Goal: Task Accomplishment & Management: Manage account settings

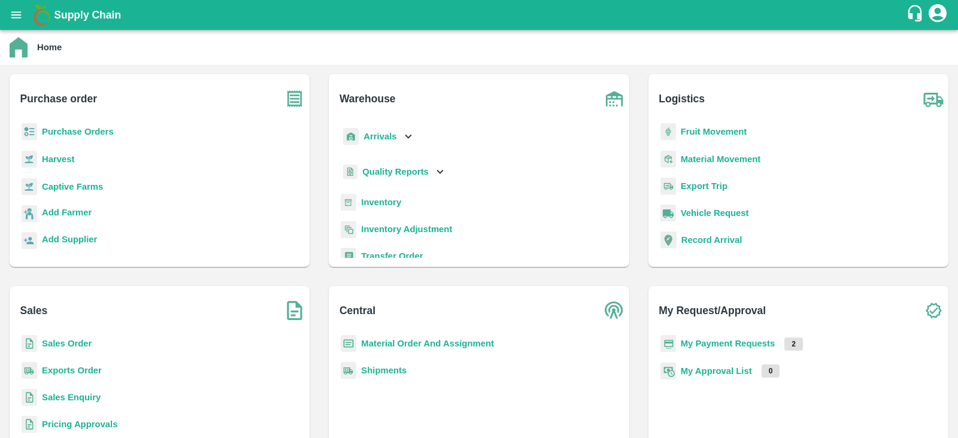
click at [702, 347] on b "My Payment Requests" at bounding box center [727, 344] width 95 height 10
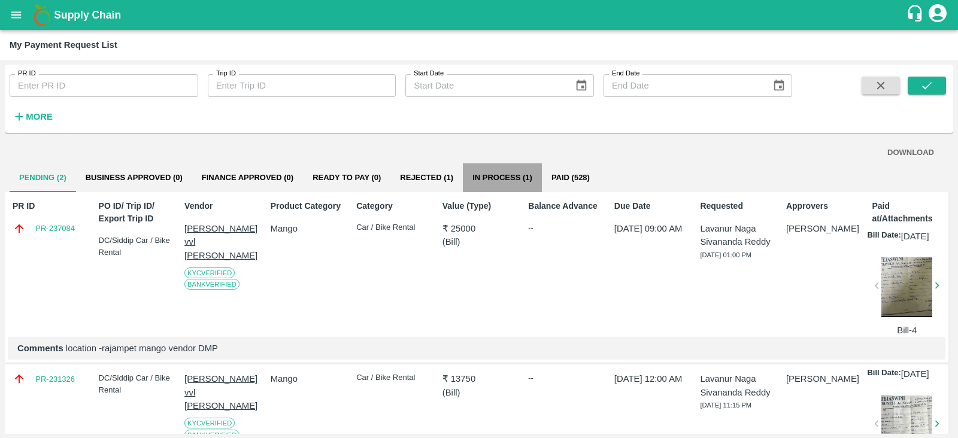
click at [518, 174] on button "In Process (1)" at bounding box center [502, 177] width 79 height 29
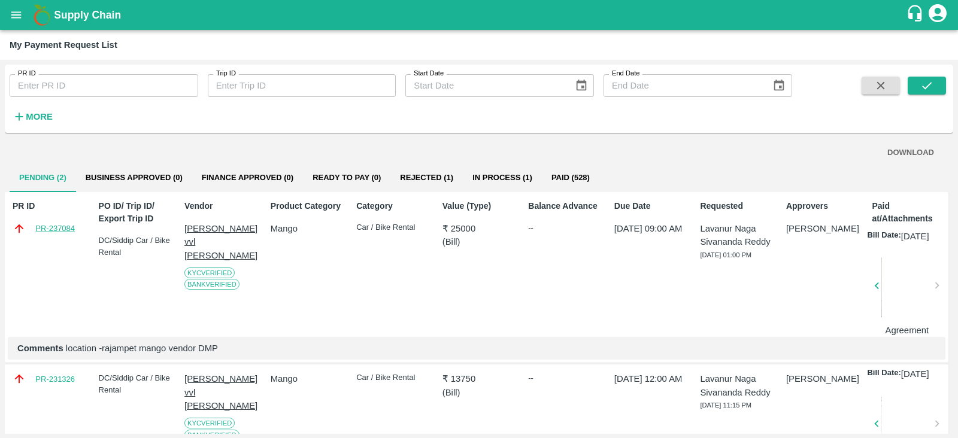
click at [50, 227] on link "PR-237084" at bounding box center [55, 229] width 40 height 12
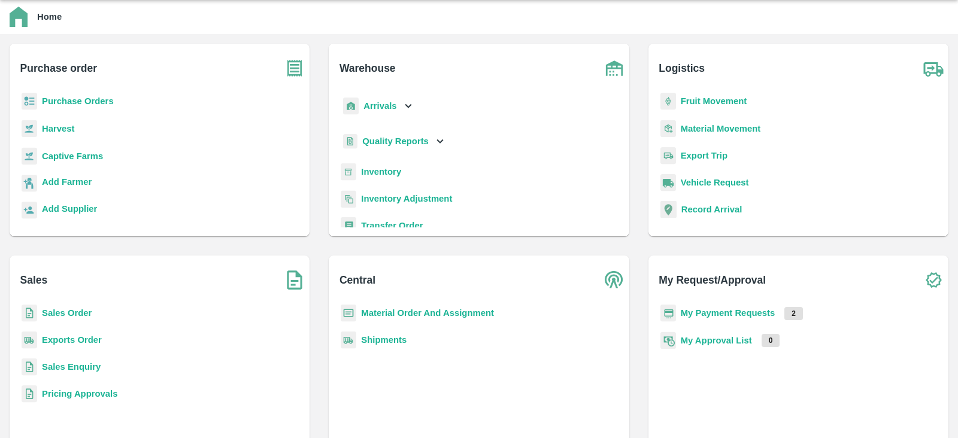
scroll to position [48, 0]
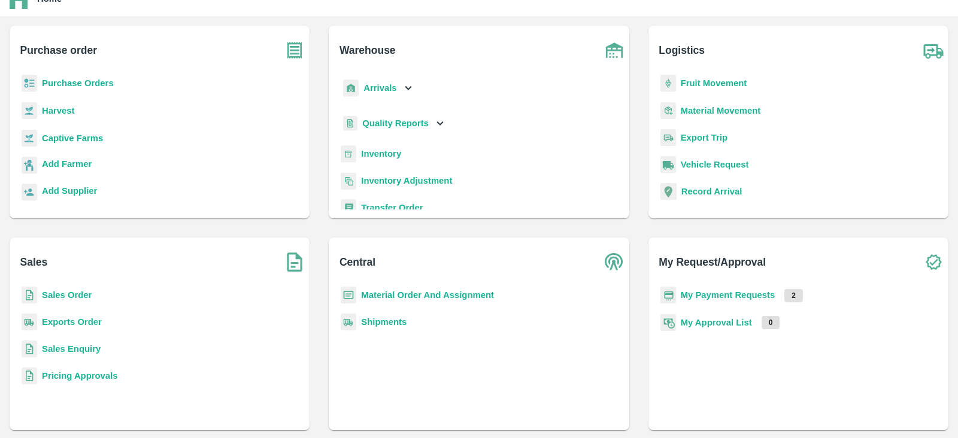
click at [717, 296] on b "My Payment Requests" at bounding box center [727, 295] width 95 height 10
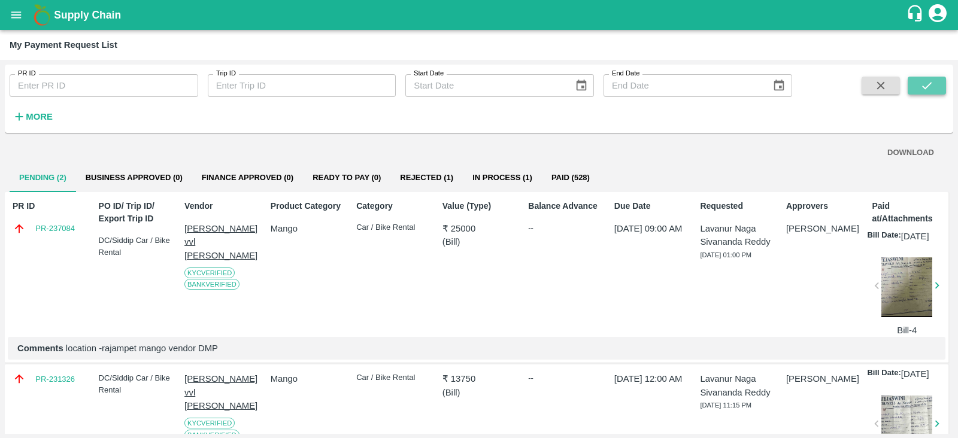
click at [926, 92] on button "submit" at bounding box center [926, 86] width 38 height 18
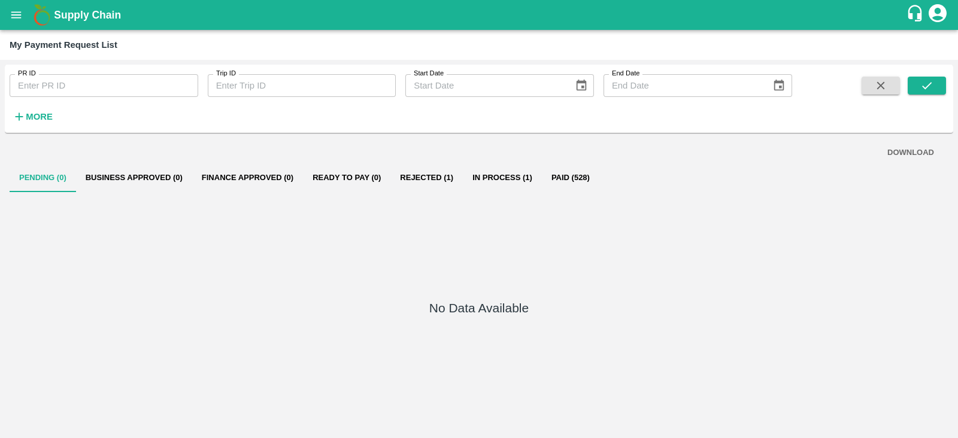
click at [437, 178] on button "Rejected (1)" at bounding box center [426, 177] width 72 height 29
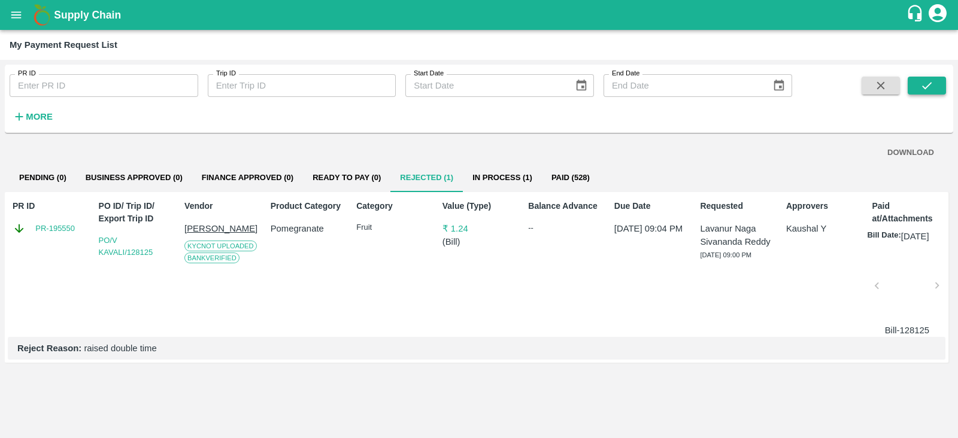
click at [934, 79] on button "submit" at bounding box center [926, 86] width 38 height 18
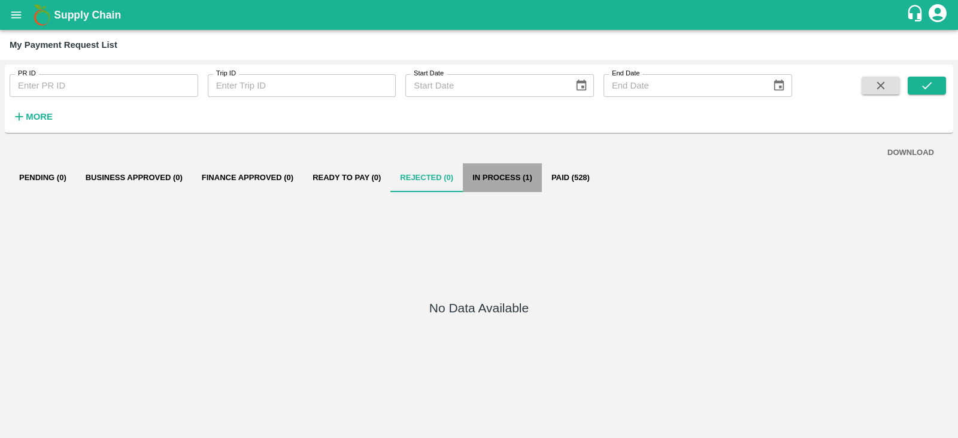
click at [521, 177] on button "In Process (1)" at bounding box center [502, 177] width 79 height 29
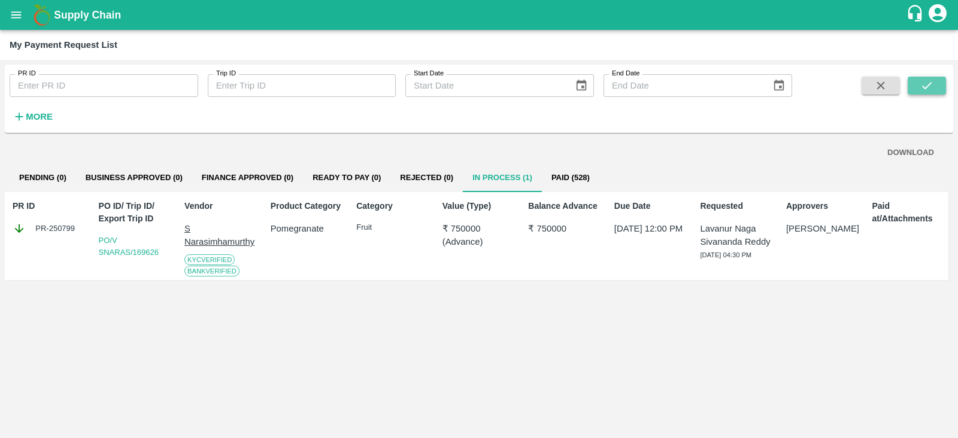
click at [923, 88] on icon "submit" at bounding box center [926, 85] width 13 height 13
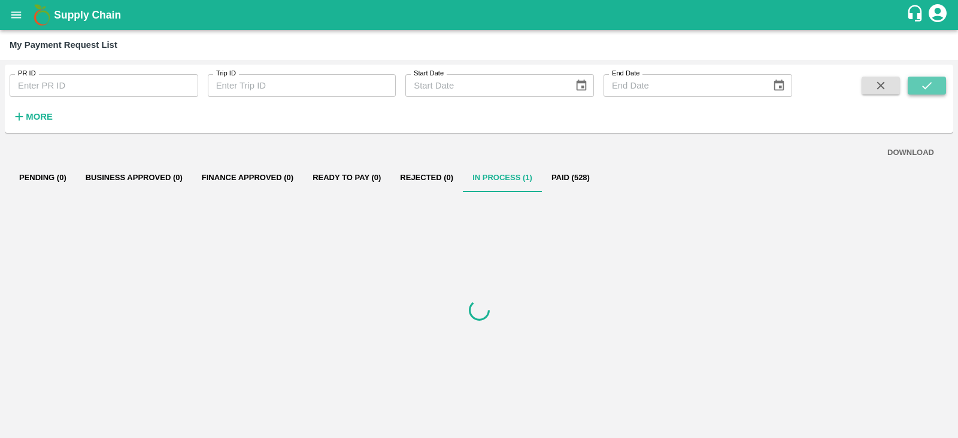
click at [923, 88] on icon "submit" at bounding box center [926, 85] width 13 height 13
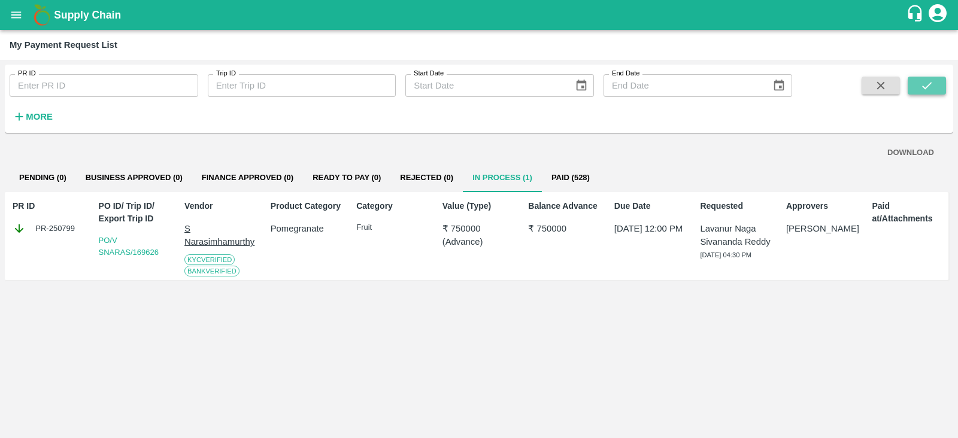
click at [923, 88] on icon "submit" at bounding box center [926, 85] width 13 height 13
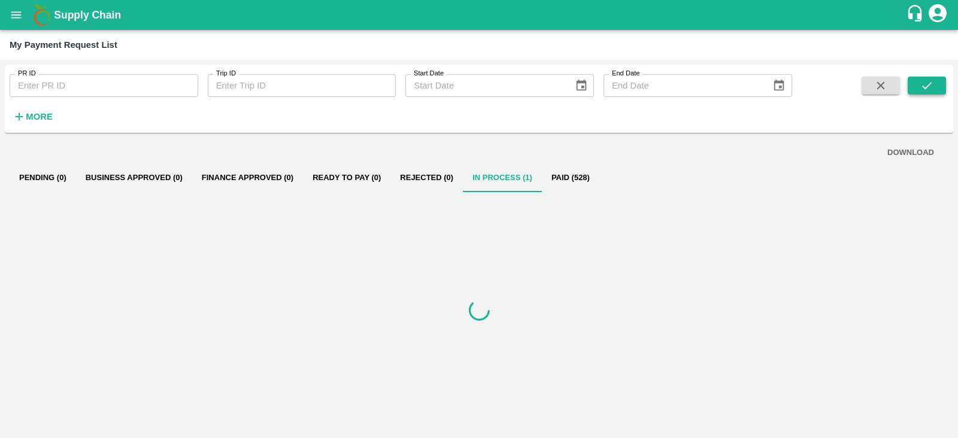
click at [923, 88] on icon "submit" at bounding box center [926, 85] width 13 height 13
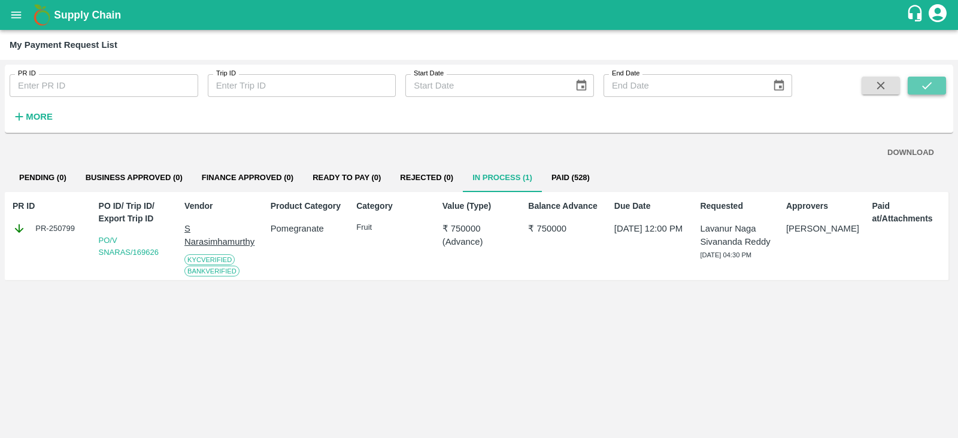
click at [923, 88] on icon "submit" at bounding box center [926, 85] width 13 height 13
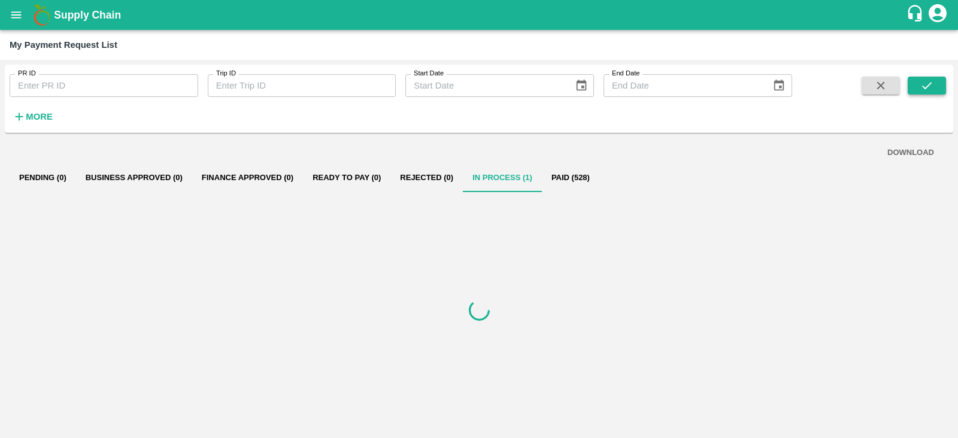
click at [923, 88] on icon "submit" at bounding box center [926, 85] width 13 height 13
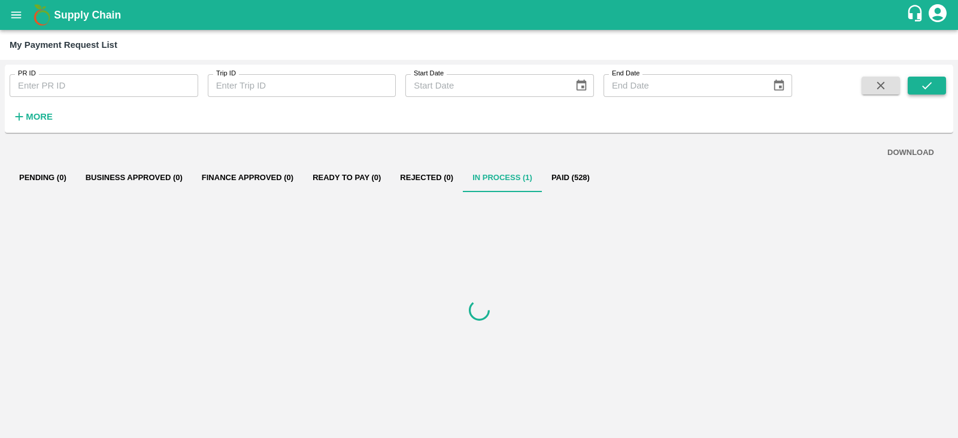
click at [923, 88] on icon "submit" at bounding box center [926, 85] width 13 height 13
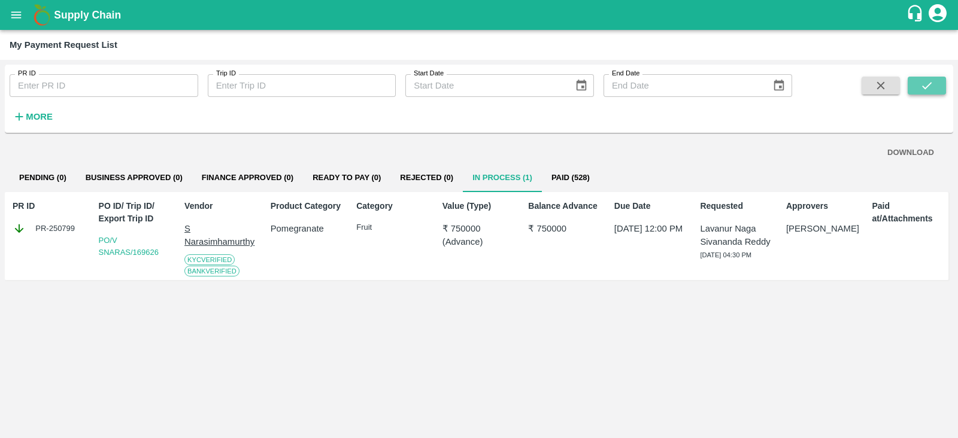
click at [923, 88] on icon "submit" at bounding box center [926, 85] width 13 height 13
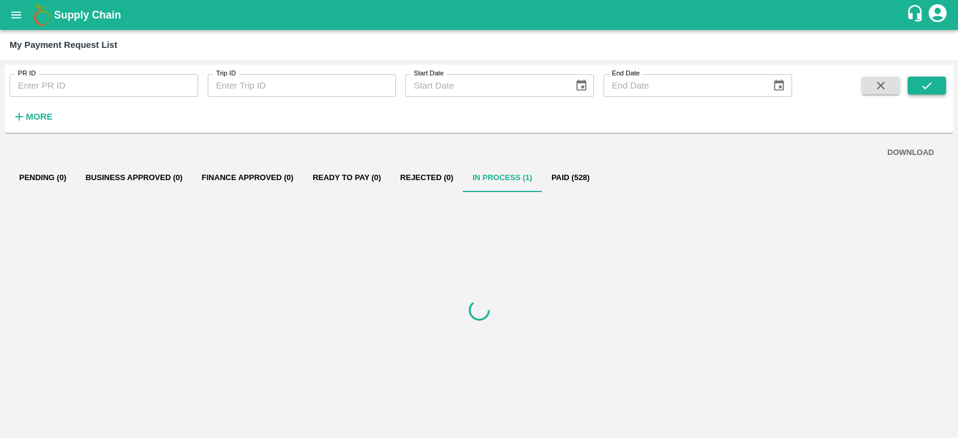
click at [923, 88] on icon "submit" at bounding box center [926, 85] width 13 height 13
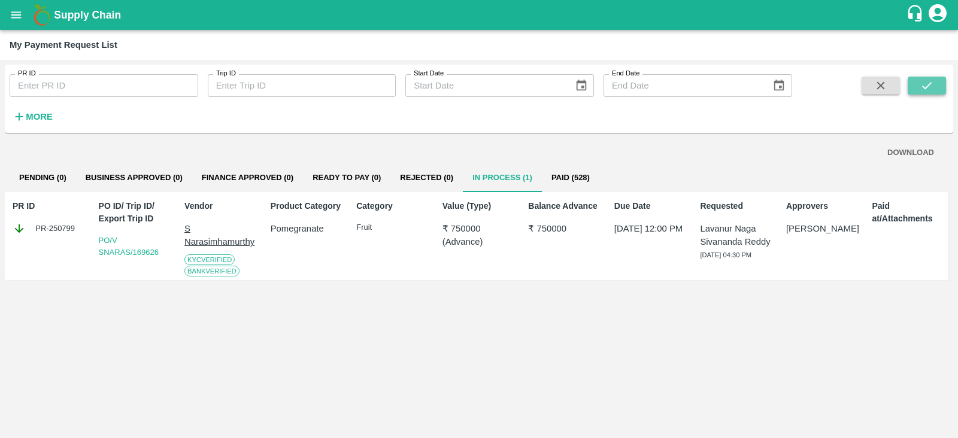
click at [923, 88] on icon "submit" at bounding box center [926, 85] width 13 height 13
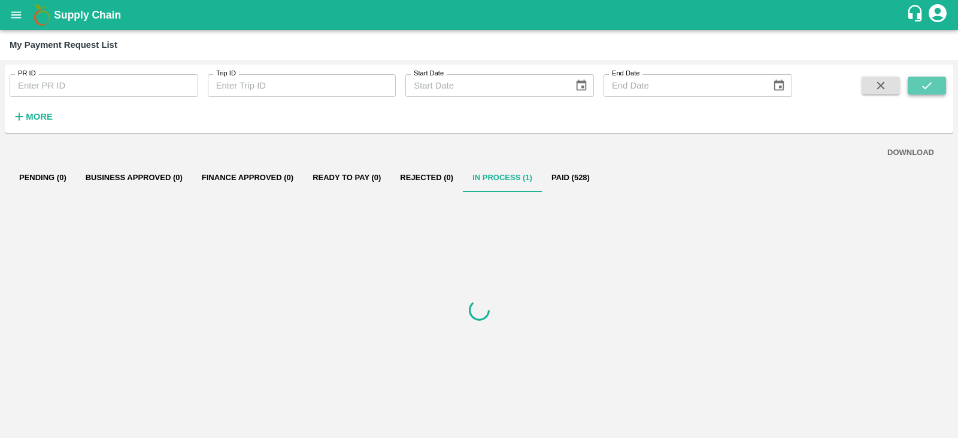
click at [923, 88] on icon "submit" at bounding box center [926, 85] width 13 height 13
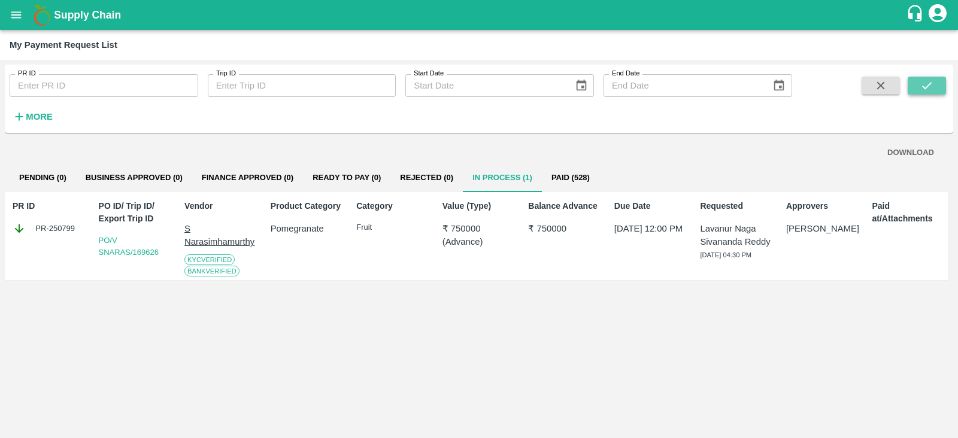
click at [923, 88] on icon "submit" at bounding box center [926, 85] width 13 height 13
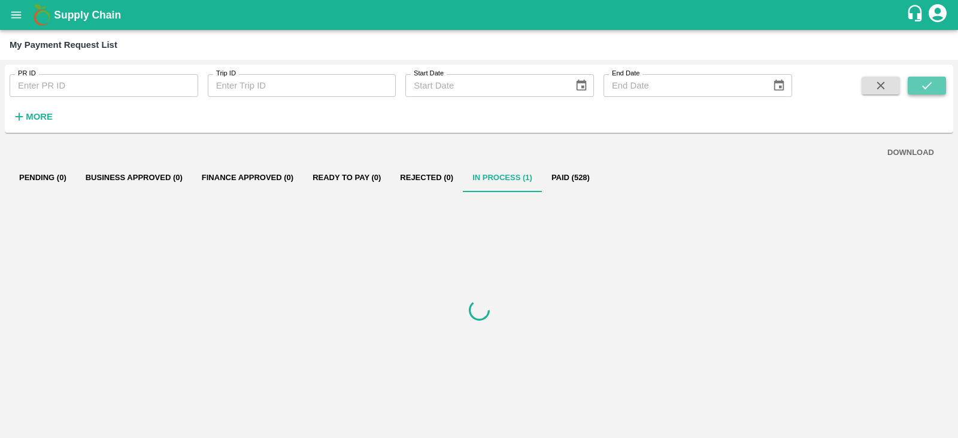
click at [923, 88] on icon "submit" at bounding box center [926, 85] width 13 height 13
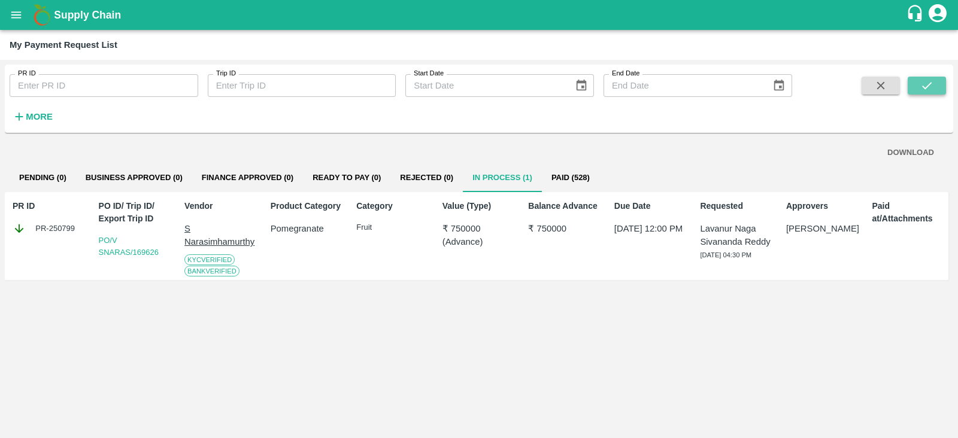
click at [923, 88] on icon "submit" at bounding box center [926, 85] width 13 height 13
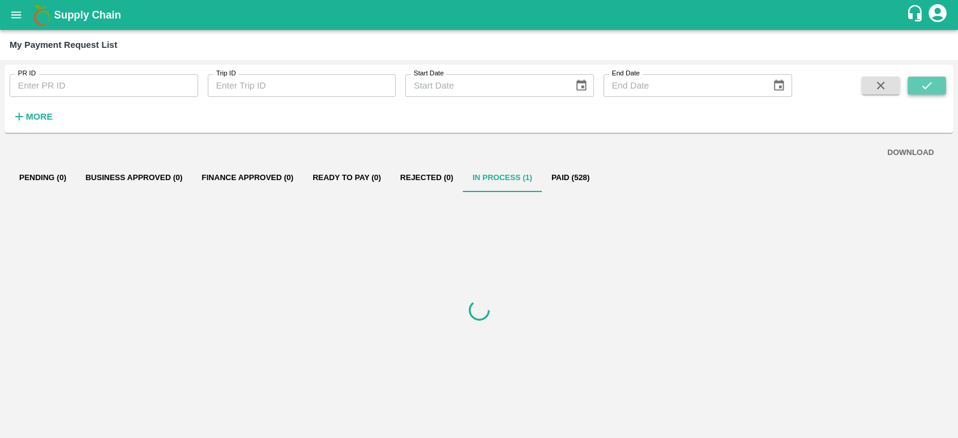
click at [923, 88] on icon "submit" at bounding box center [926, 85] width 13 height 13
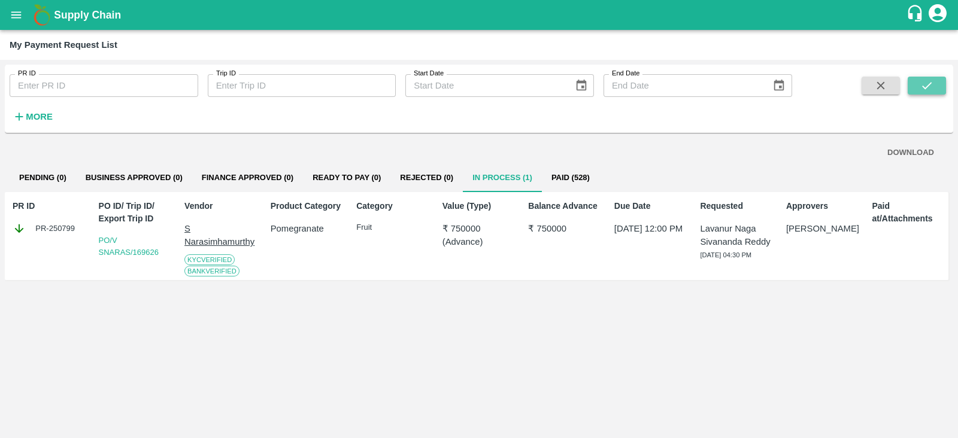
click at [923, 88] on icon "submit" at bounding box center [926, 85] width 13 height 13
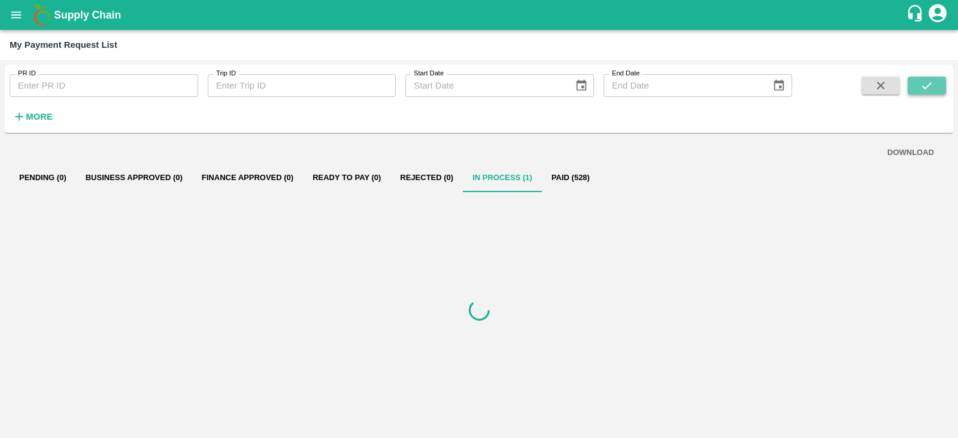
click at [923, 88] on icon "submit" at bounding box center [926, 85] width 13 height 13
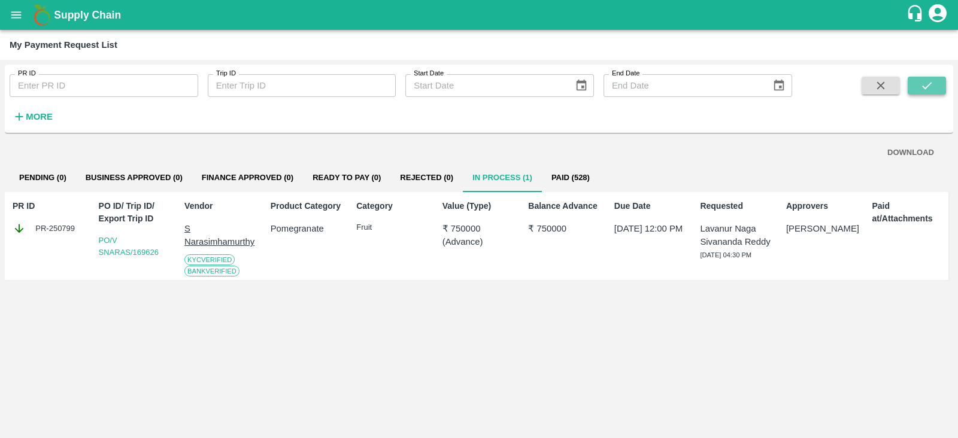
click at [918, 82] on button "submit" at bounding box center [926, 86] width 38 height 18
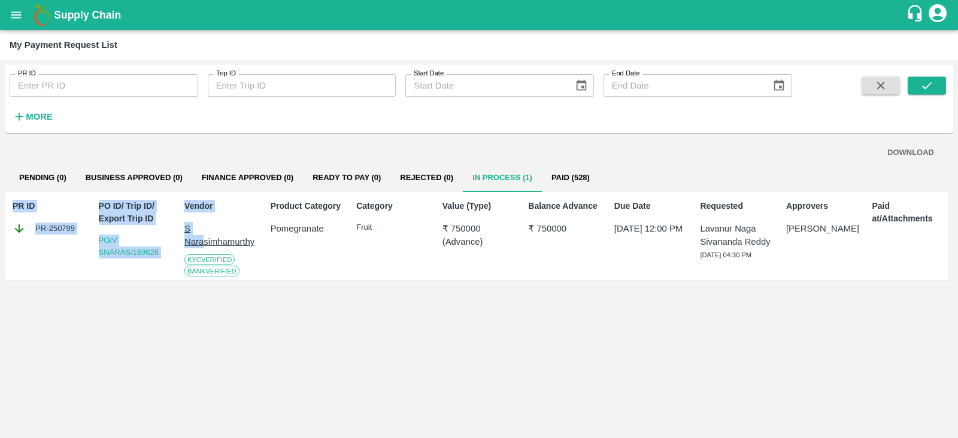
drag, startPoint x: 205, startPoint y: 242, endPoint x: 403, endPoint y: 145, distance: 221.4
click at [403, 145] on div "DOWNLOAD Pending (0) Business Approved (0) Finance Approved (0) Ready To Pay (0…" at bounding box center [479, 286] width 948 height 296
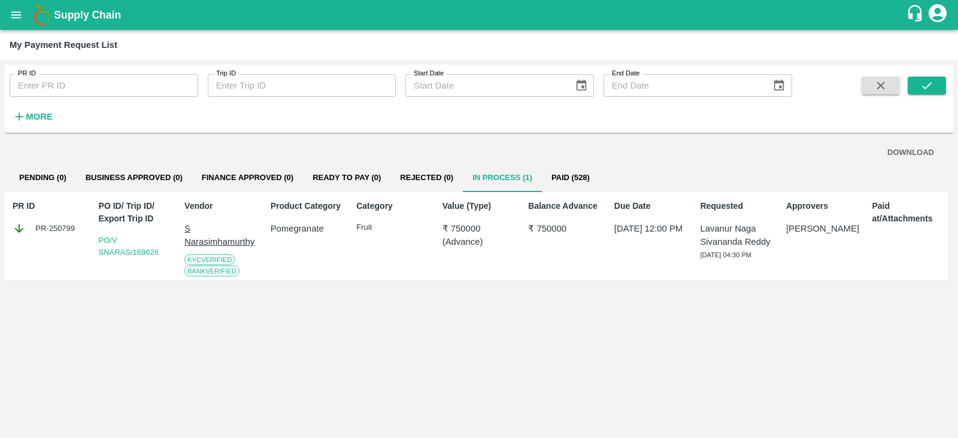
click at [403, 145] on div "DOWNLOAD" at bounding box center [478, 152] width 919 height 21
click at [916, 90] on button "submit" at bounding box center [926, 86] width 38 height 18
click at [21, 227] on icon at bounding box center [19, 228] width 13 height 13
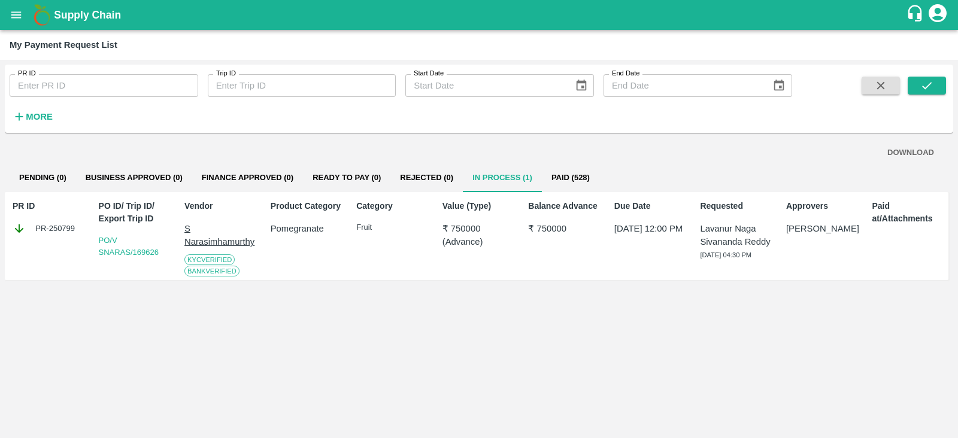
click at [56, 230] on div "PR-250799" at bounding box center [49, 228] width 73 height 13
click at [927, 90] on icon "submit" at bounding box center [926, 85] width 13 height 13
click at [925, 80] on icon "submit" at bounding box center [926, 85] width 13 height 13
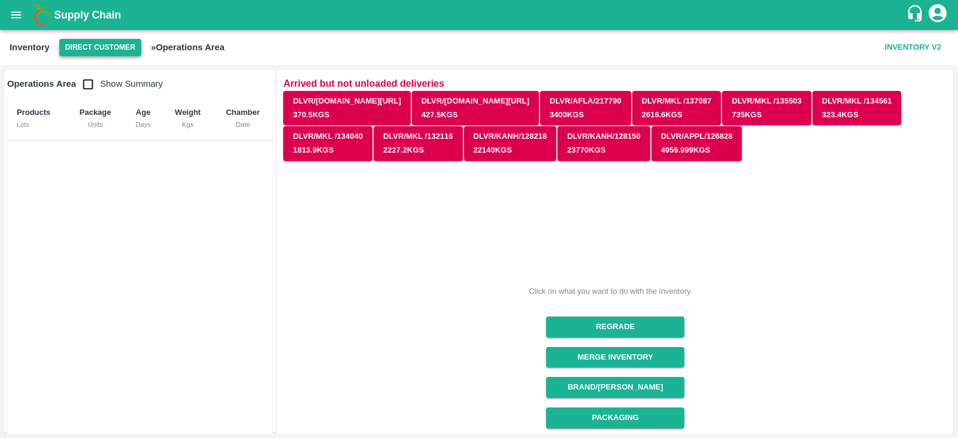
click at [133, 54] on button "Direct Customer" at bounding box center [100, 47] width 82 height 17
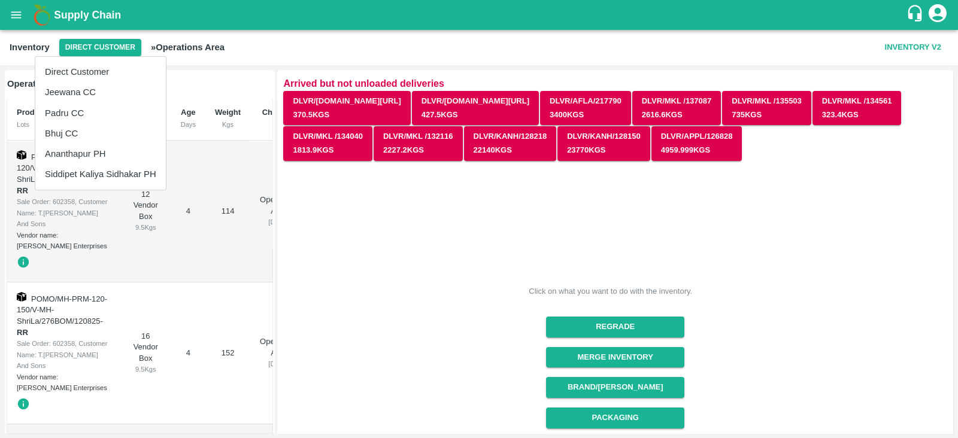
click at [95, 167] on li "Siddipet Kaliya Sidhakar PH" at bounding box center [100, 174] width 130 height 20
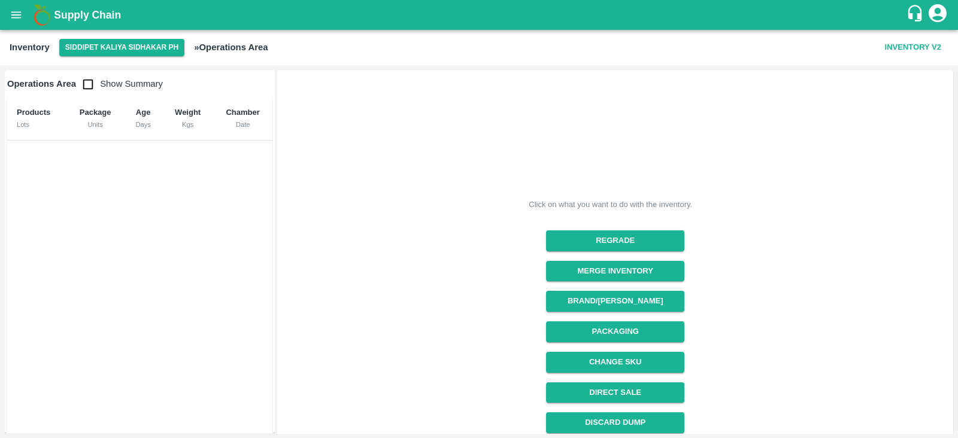
scroll to position [127, 0]
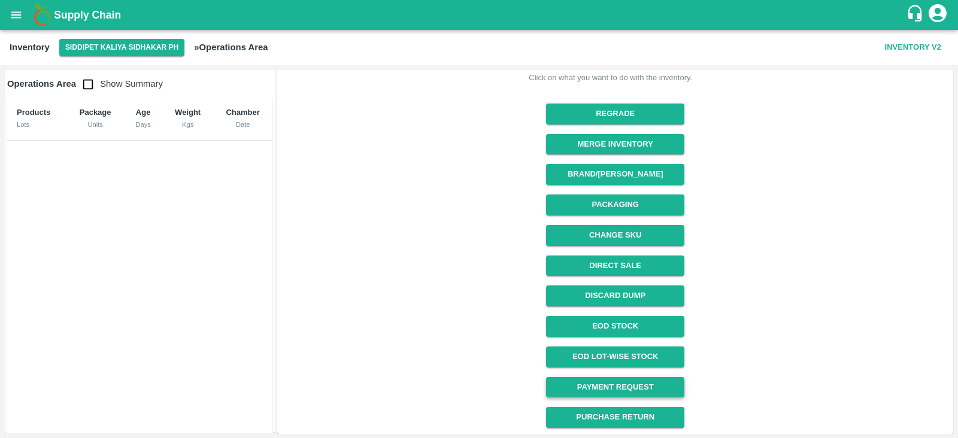
click at [660, 388] on link "Payment Request" at bounding box center [615, 387] width 138 height 21
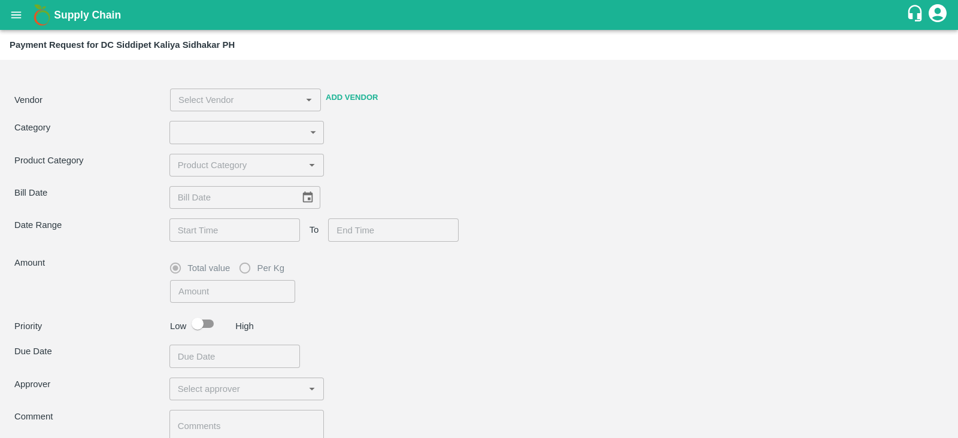
type input "17"
type input "25000"
checkbox input "true"
type textarea "location -rajampet mango vendor DMP"
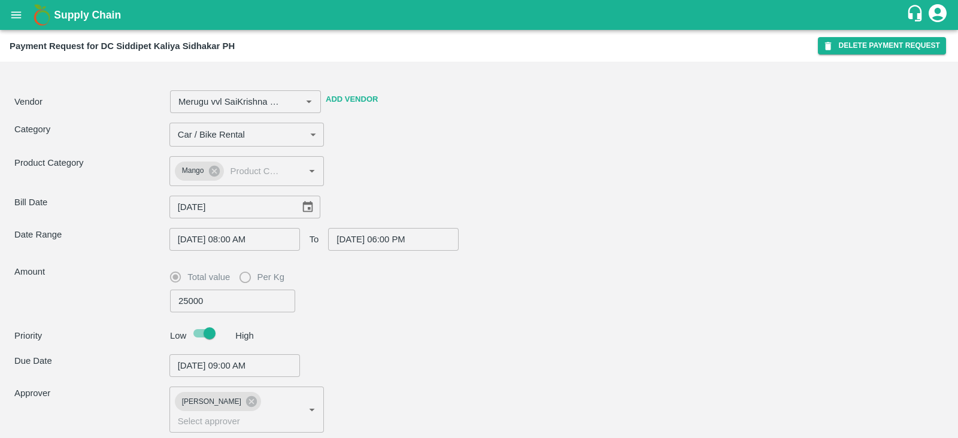
type input "[PERSON_NAME] vvl [PERSON_NAME] -9550101762(Transporter, Other)"
type input "[DATE]"
type input "[DATE] 08:00 AM"
type input "[DATE] 06:00 PM"
type input "[DATE] 09:00 AM"
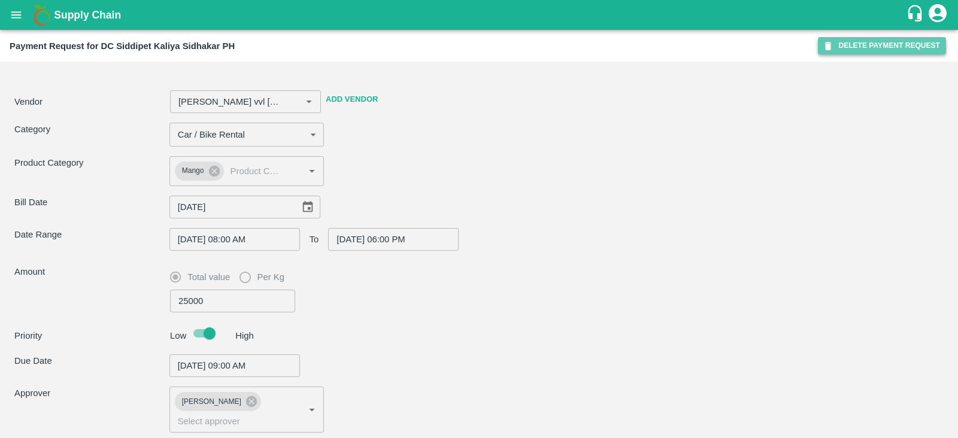
click at [838, 41] on button "DELETE PAYMENT REQUEST" at bounding box center [882, 45] width 128 height 17
type input "[PERSON_NAME] vvl [PERSON_NAME] -9550101762(Transporter, Other)"
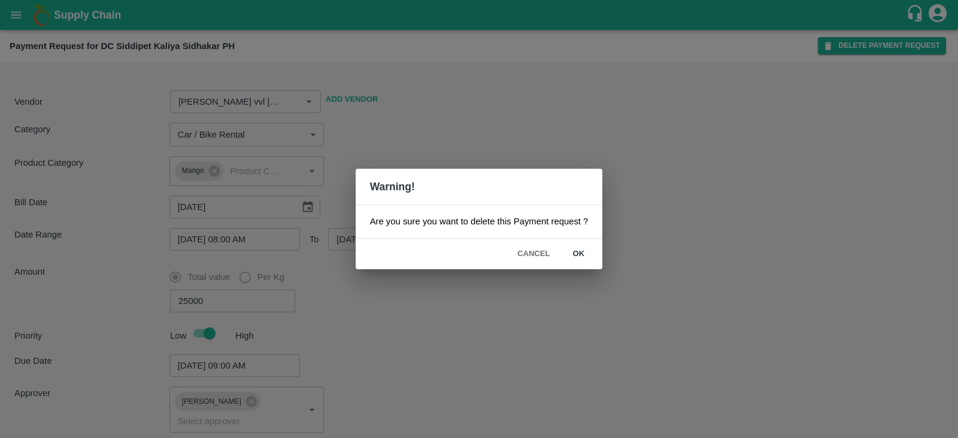
drag, startPoint x: 503, startPoint y: 344, endPoint x: 560, endPoint y: 247, distance: 112.4
click at [560, 247] on div "Warning! Are you sure you want to delete this Payment request ? Cancel ok" at bounding box center [479, 219] width 958 height 438
click at [560, 247] on button "ok" at bounding box center [578, 254] width 38 height 21
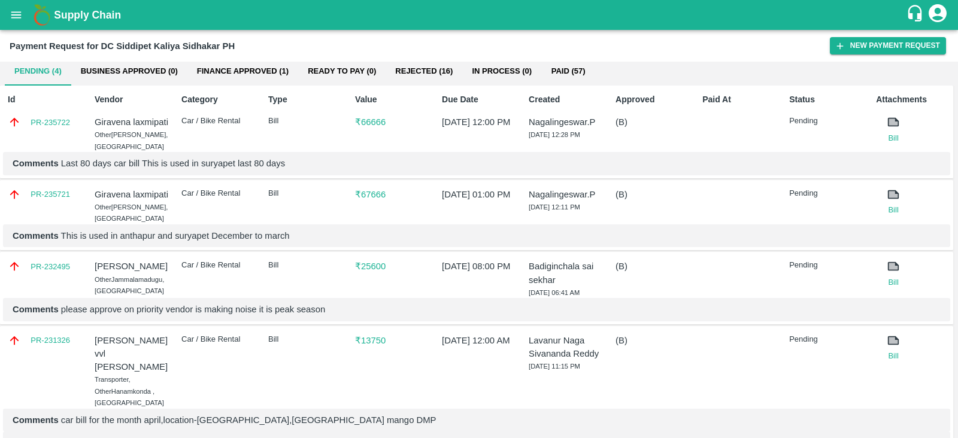
scroll to position [41, 0]
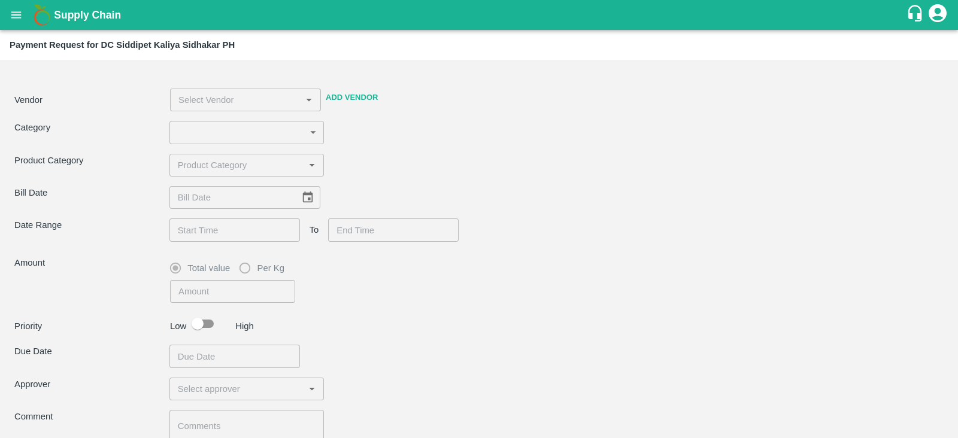
type input "17"
type input "13750"
checkbox input "true"
type textarea "car bill for the month april,location-[GEOGRAPHIC_DATA],[GEOGRAPHIC_DATA] mango…"
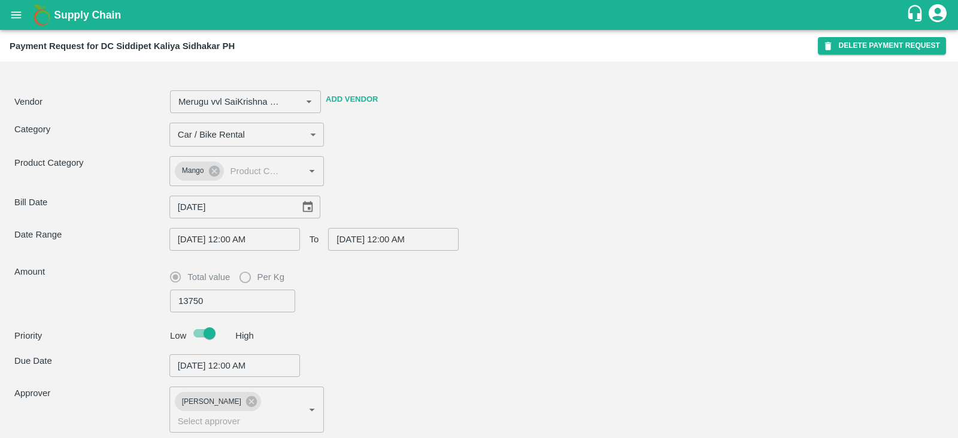
type input "[PERSON_NAME] vvl [PERSON_NAME] -9550101762(Transporter, Other)"
type input "29/04/2025"
type input "15/04/2025 12:00 AM"
type input "30/04/2025 12:00 AM"
type input "09/05/2025 12:00 AM"
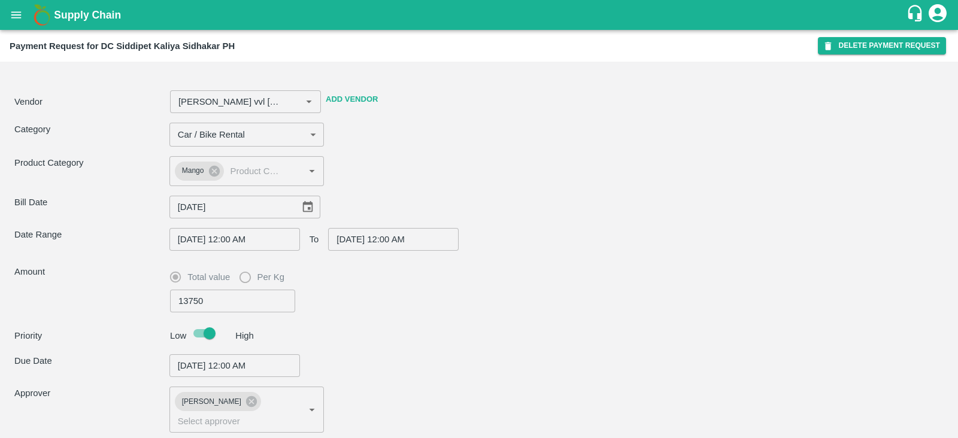
click at [842, 34] on div "Payment Request for DC Siddipet Kaliya Sidhakar PH DELETE PAYMENT REQUEST" at bounding box center [479, 46] width 958 height 32
click at [847, 45] on button "DELETE PAYMENT REQUEST" at bounding box center [882, 45] width 128 height 17
type input "[PERSON_NAME] vvl [PERSON_NAME] -9550101762(Transporter, Other)"
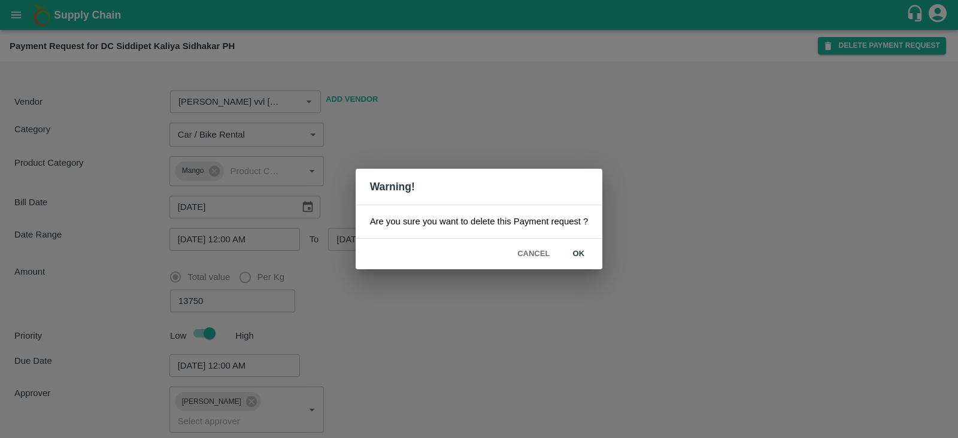
click at [569, 246] on button "ok" at bounding box center [578, 254] width 38 height 21
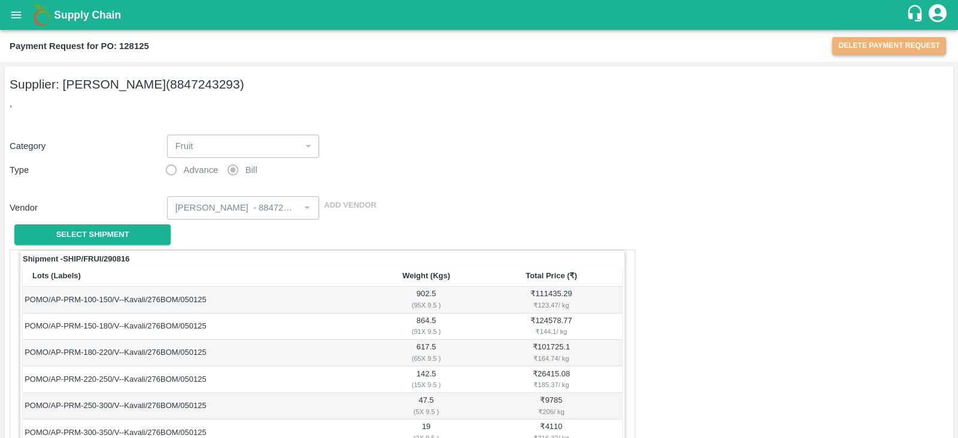
click at [865, 52] on button "Delete Payment Request" at bounding box center [889, 45] width 114 height 17
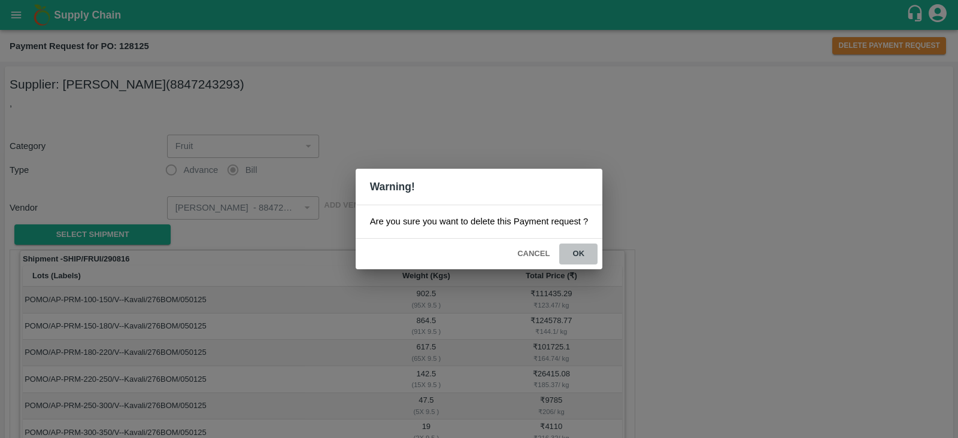
click at [572, 256] on button "ok" at bounding box center [578, 254] width 38 height 21
